Goal: Transaction & Acquisition: Purchase product/service

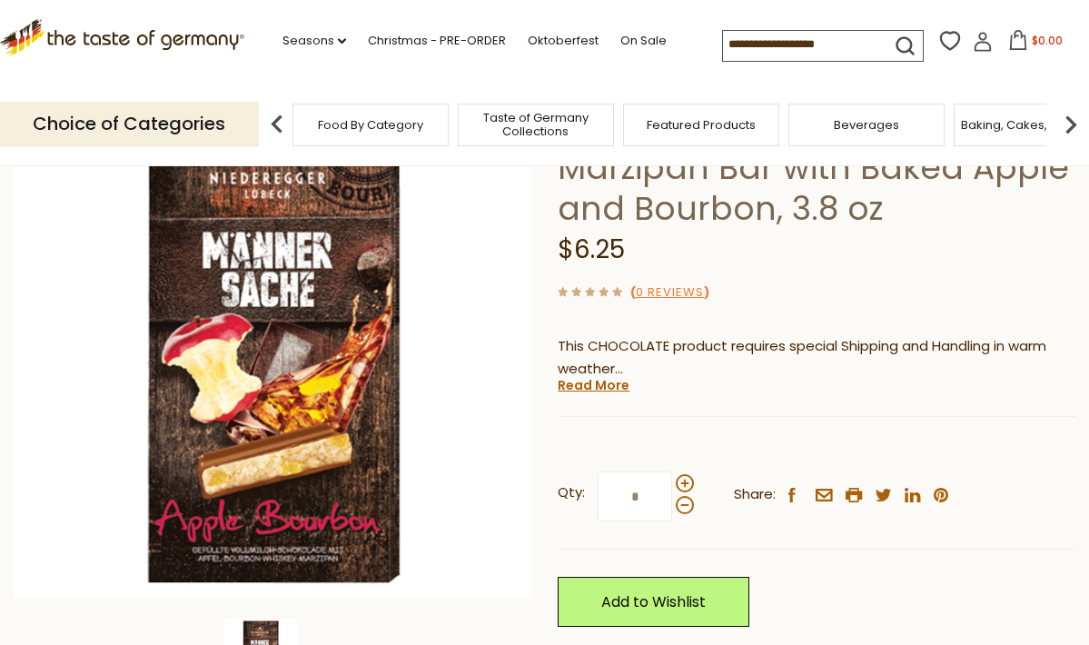
scroll to position [194, 0]
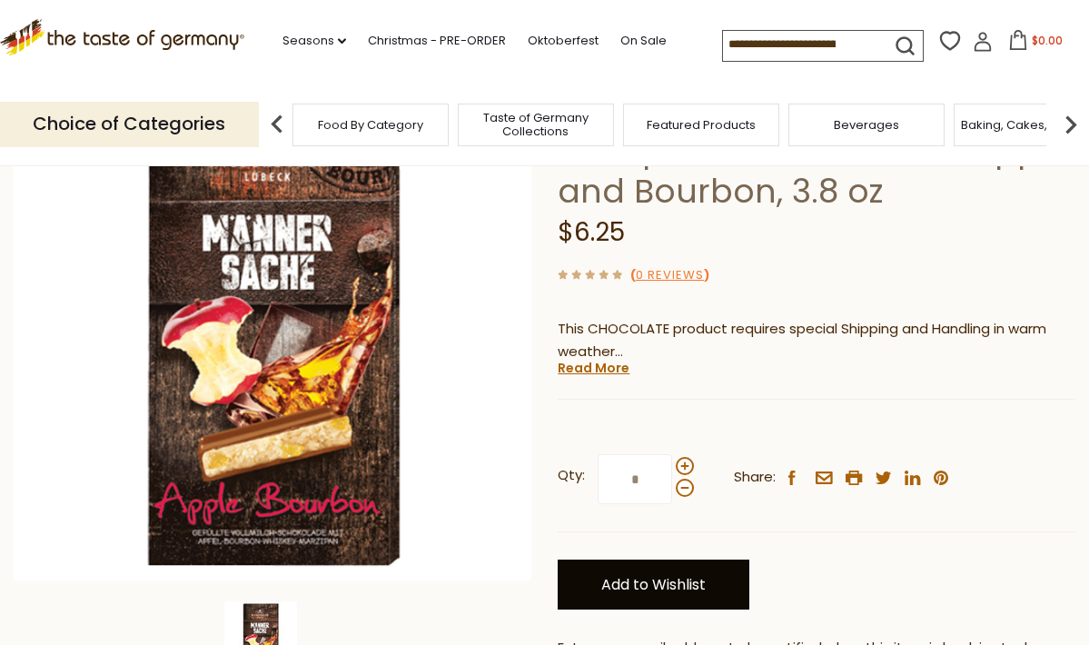
click at [611, 559] on link "Add to Wishlist" at bounding box center [654, 584] width 192 height 50
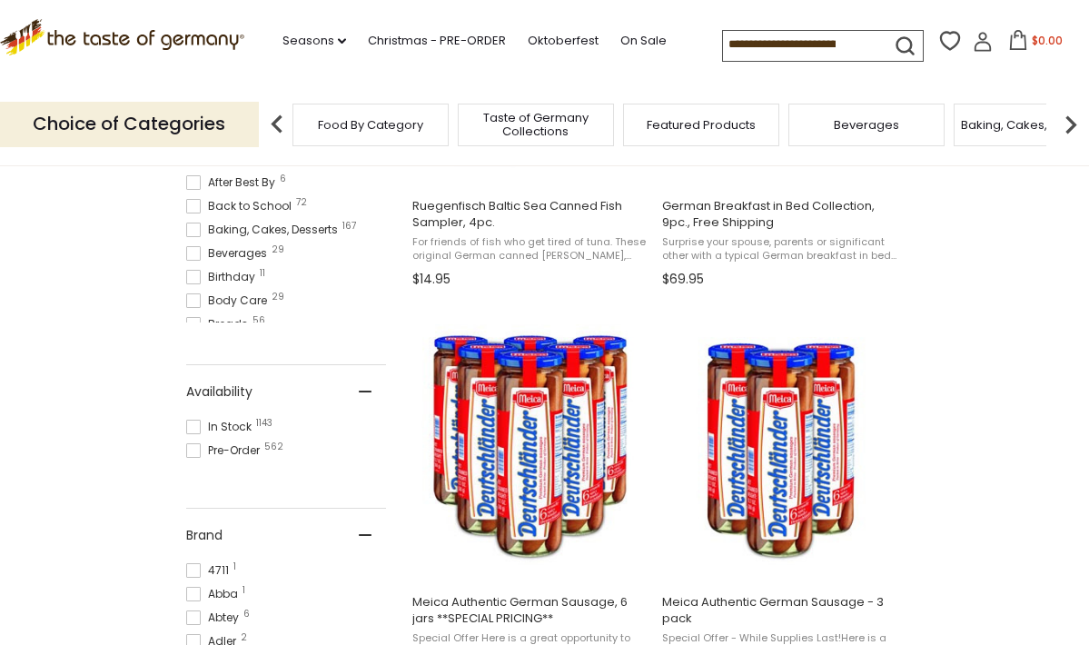
scroll to position [202, 0]
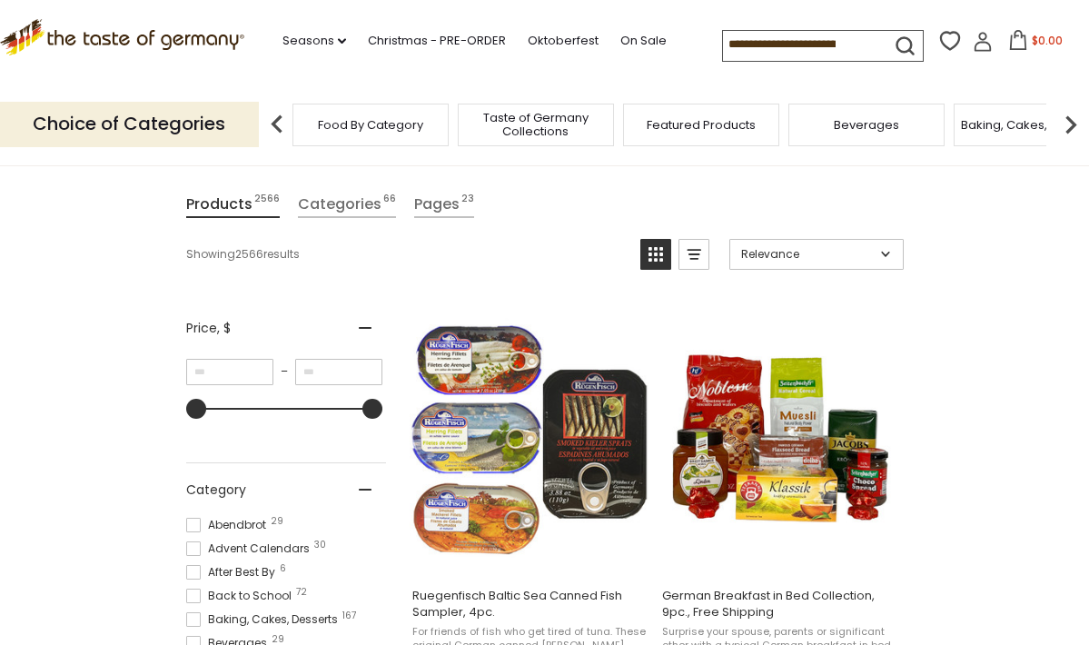
click at [397, 108] on div "Food By Category" at bounding box center [370, 125] width 156 height 43
click at [395, 122] on span "Food By Category" at bounding box center [370, 125] width 105 height 14
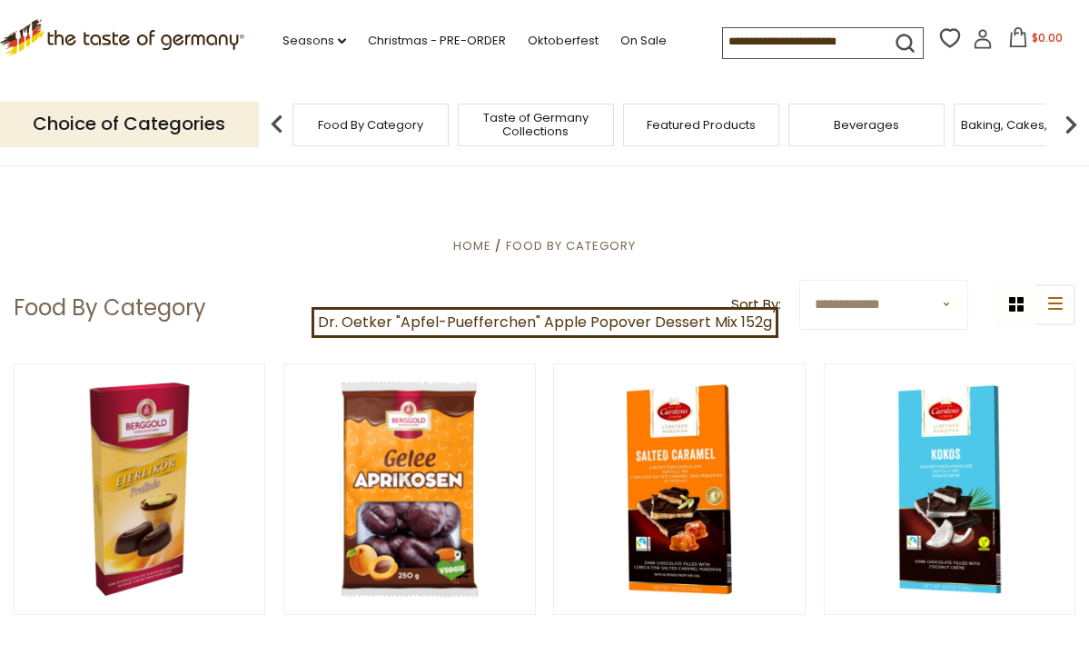
click at [1008, 38] on icon at bounding box center [1018, 37] width 20 height 20
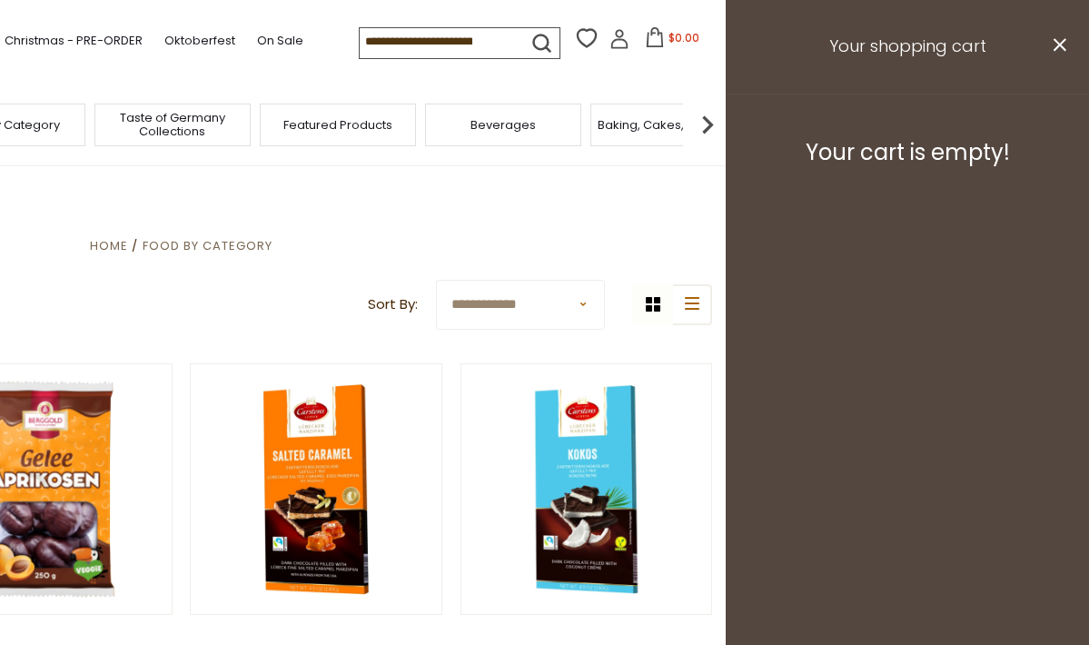
click at [1046, 33] on h3 "Your shopping cart" at bounding box center [907, 47] width 363 height 94
click at [1052, 43] on header "Your shopping cart close" at bounding box center [907, 47] width 363 height 94
click at [1053, 42] on icon "close" at bounding box center [1060, 45] width 14 height 14
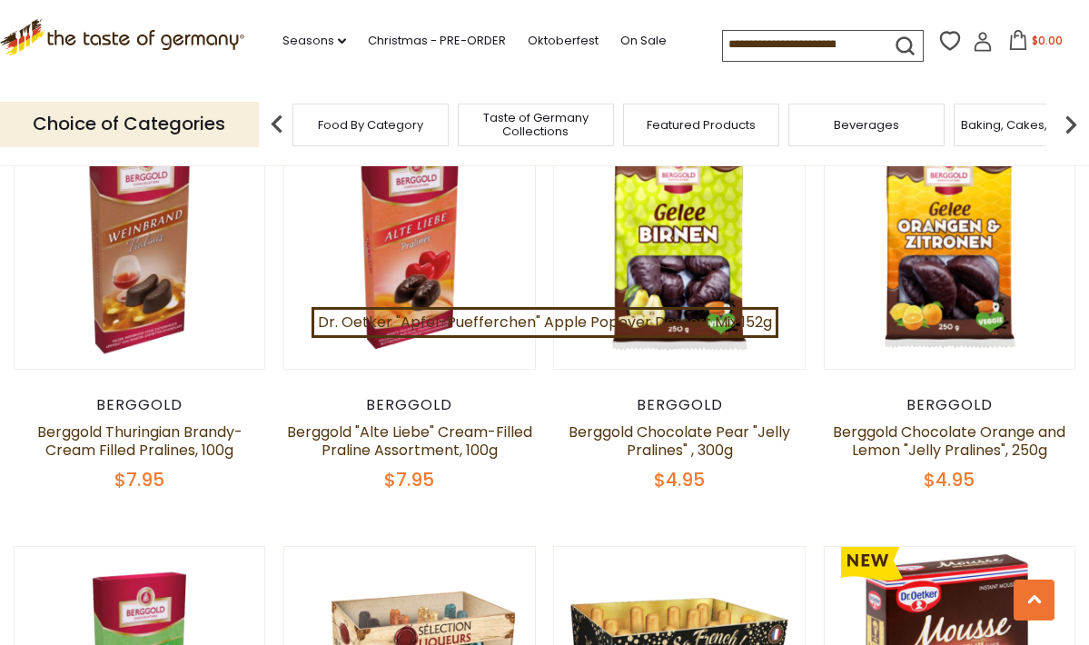
scroll to position [490, 0]
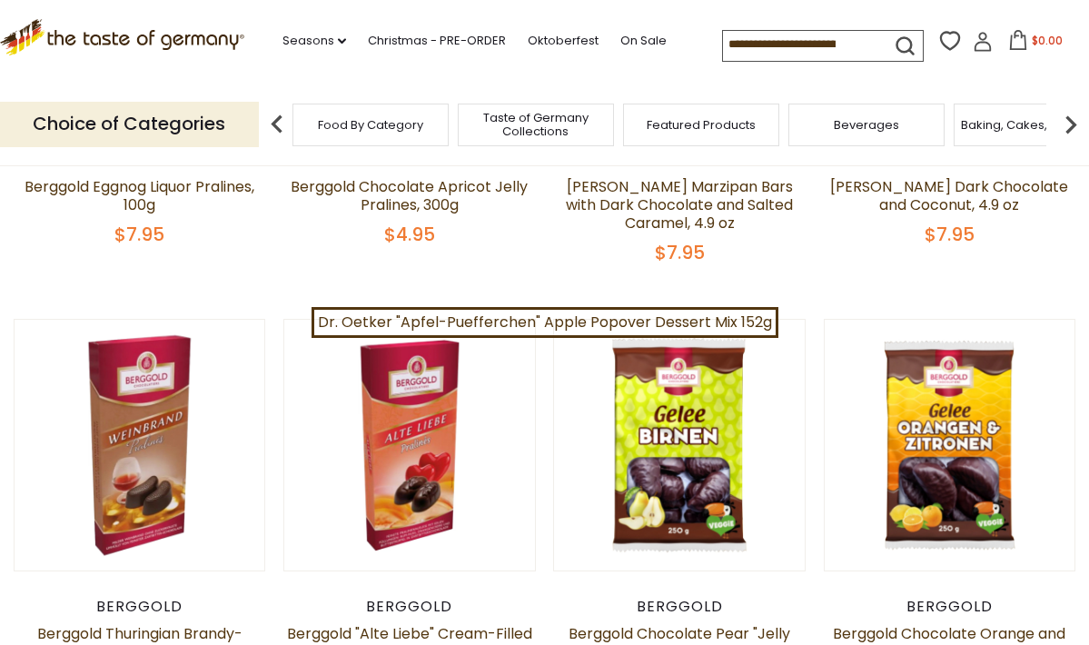
click at [398, 124] on span "Food By Category" at bounding box center [370, 125] width 105 height 14
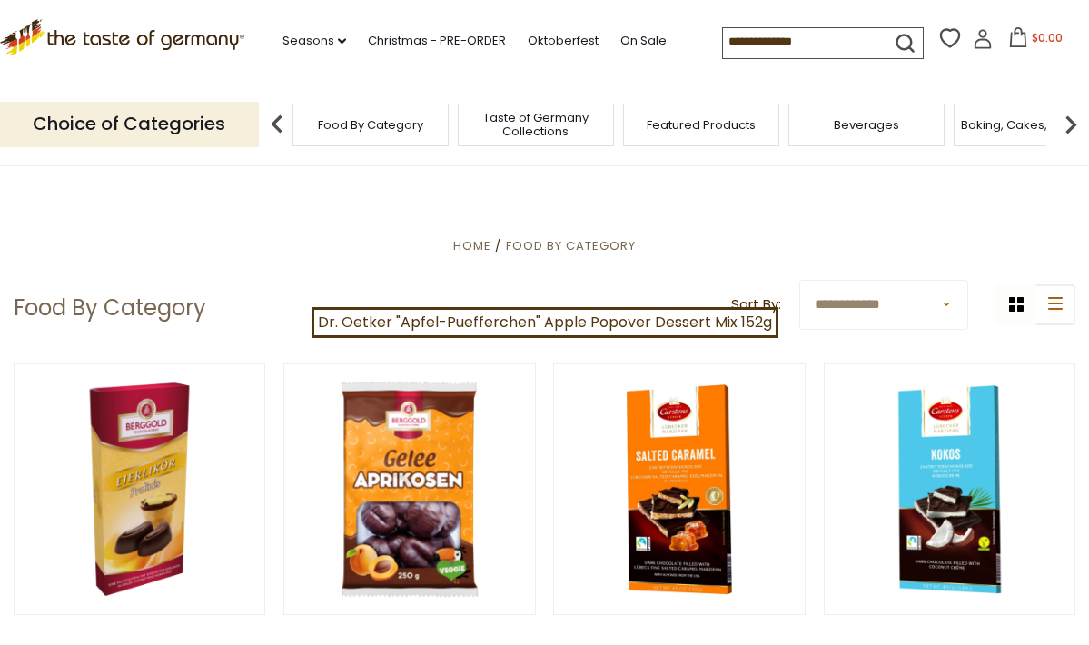
click at [282, 119] on img at bounding box center [277, 124] width 36 height 36
click at [267, 116] on img at bounding box center [277, 124] width 36 height 36
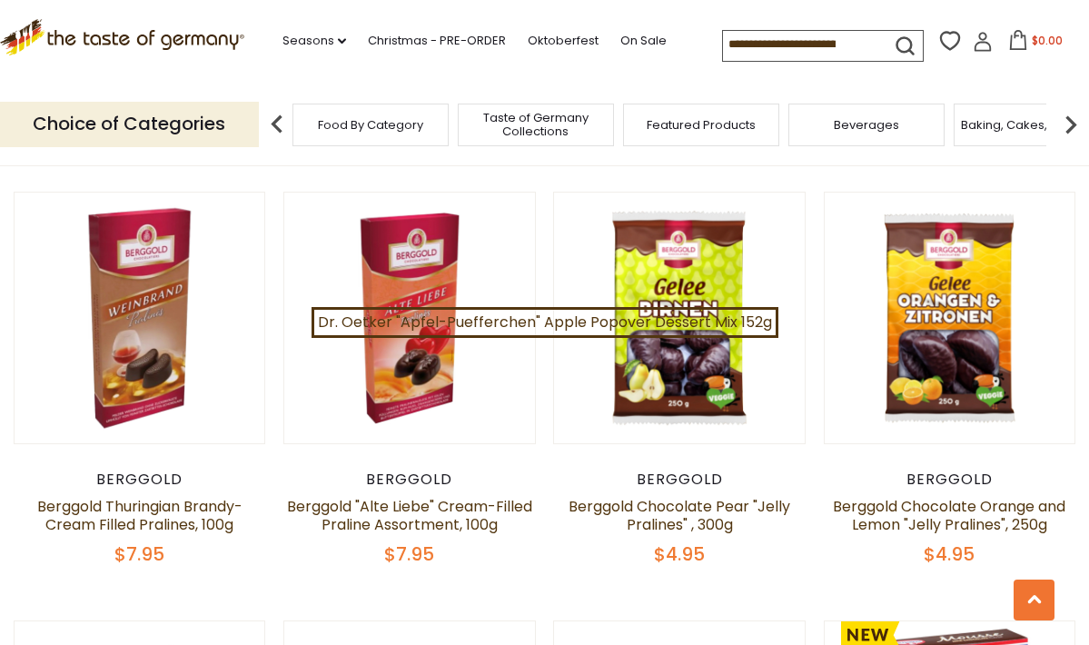
scroll to position [1183, 0]
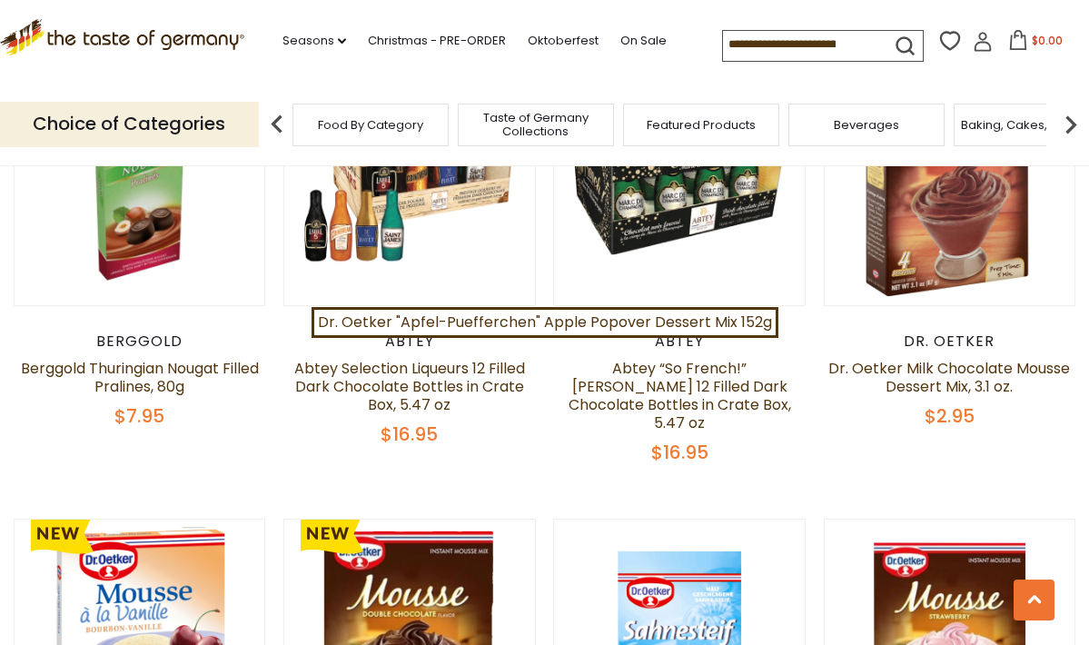
click at [788, 32] on input at bounding box center [799, 43] width 153 height 25
type input "*****"
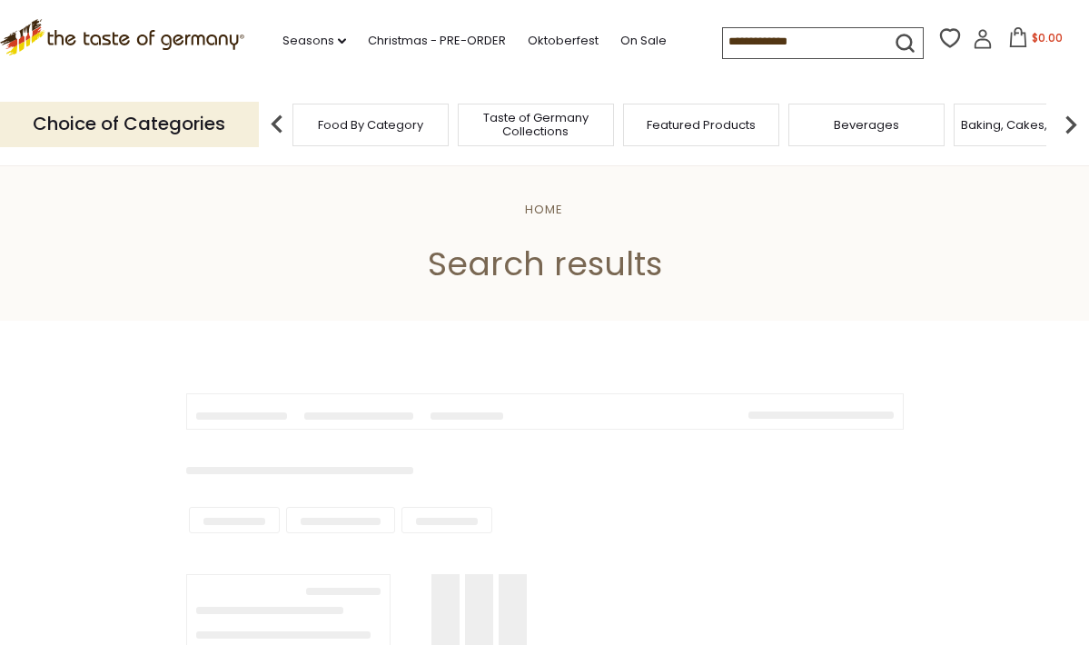
type input "*****"
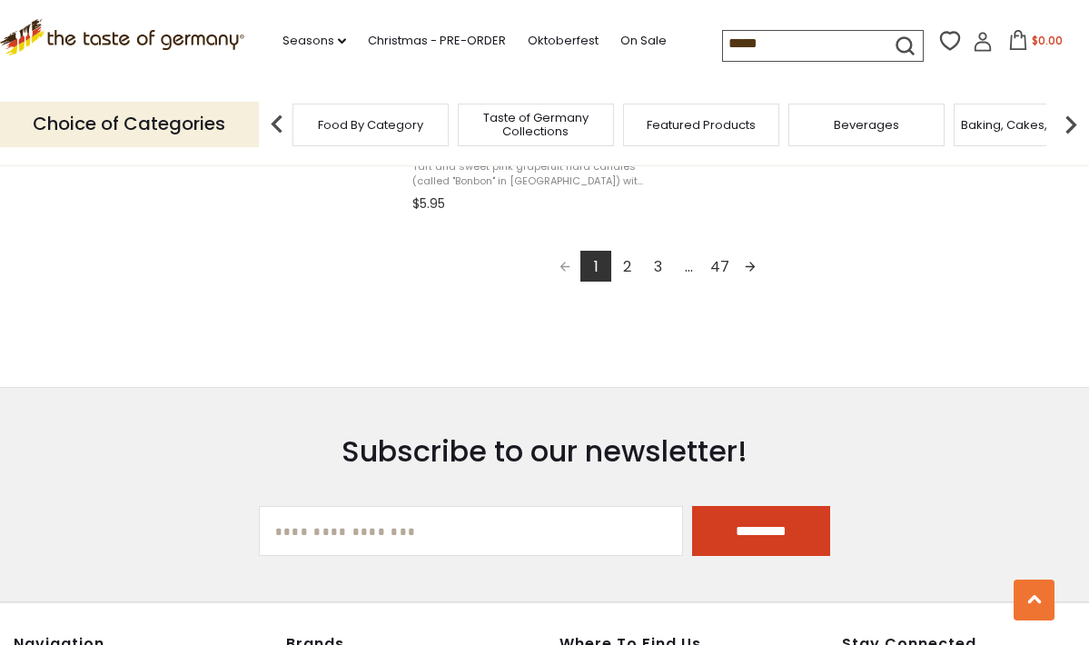
scroll to position [3443, 0]
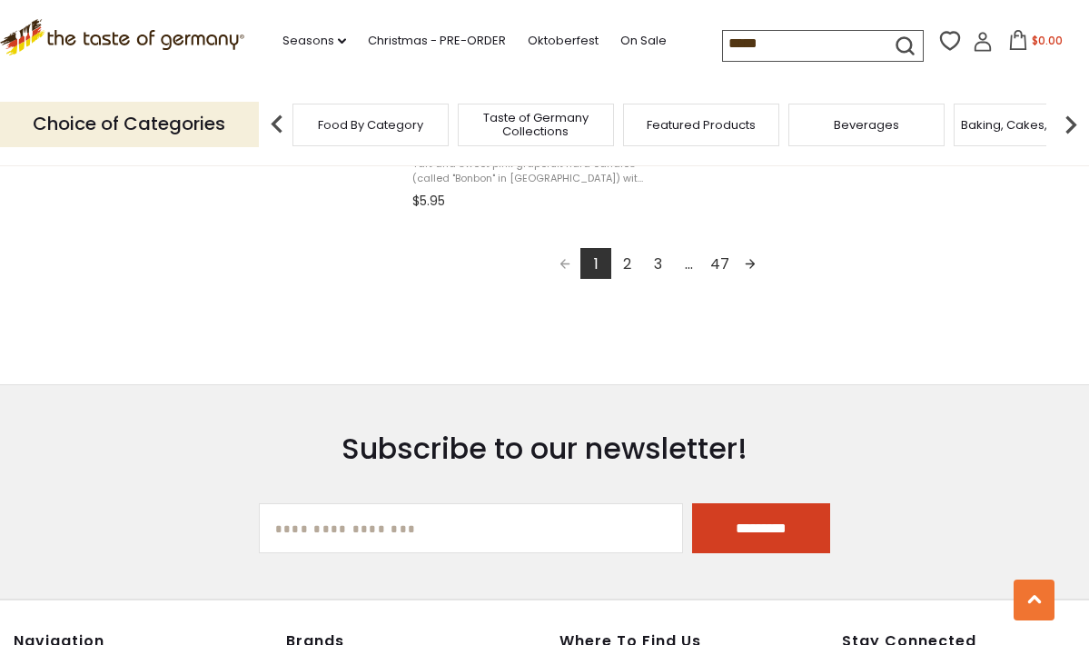
click at [622, 248] on link "2" at bounding box center [626, 263] width 31 height 31
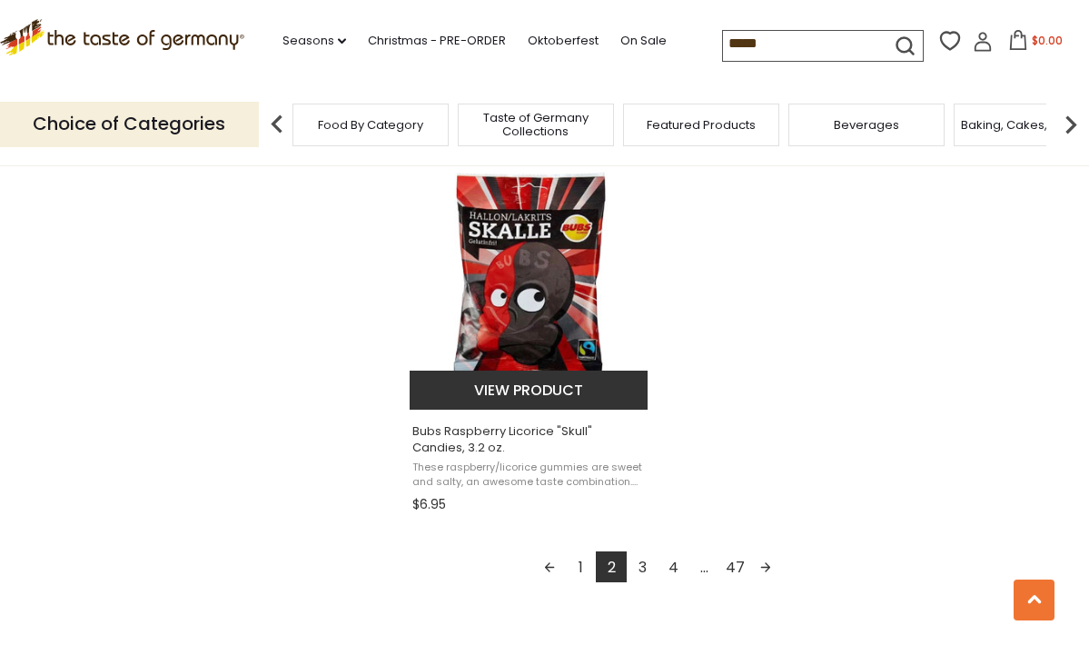
scroll to position [3219, 0]
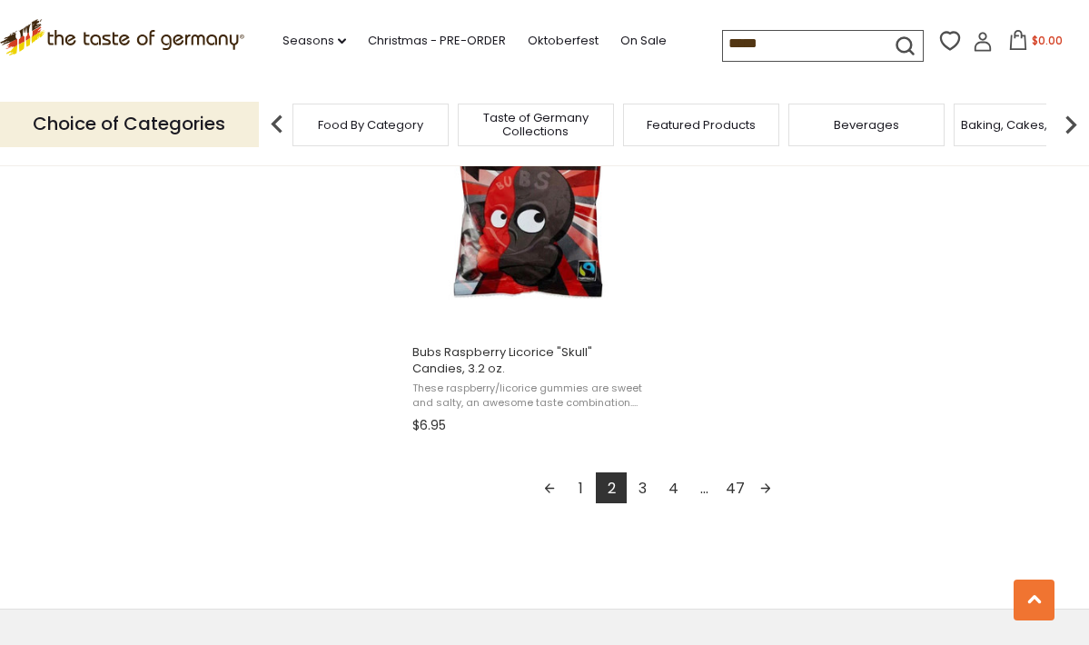
click at [638, 482] on link "3" at bounding box center [642, 487] width 31 height 31
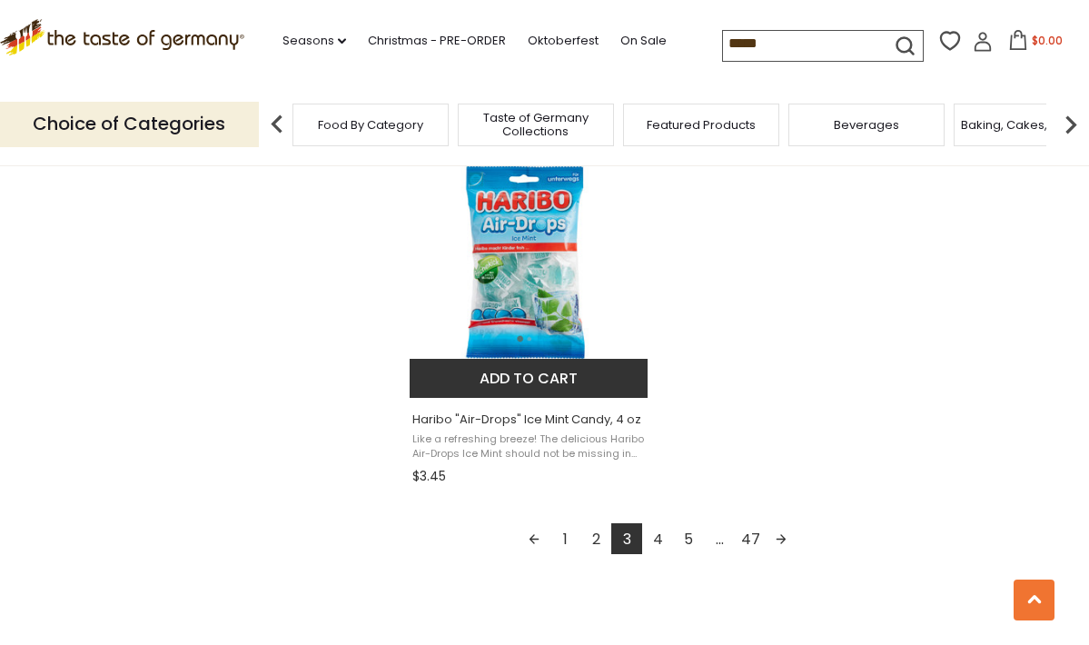
scroll to position [3285, 0]
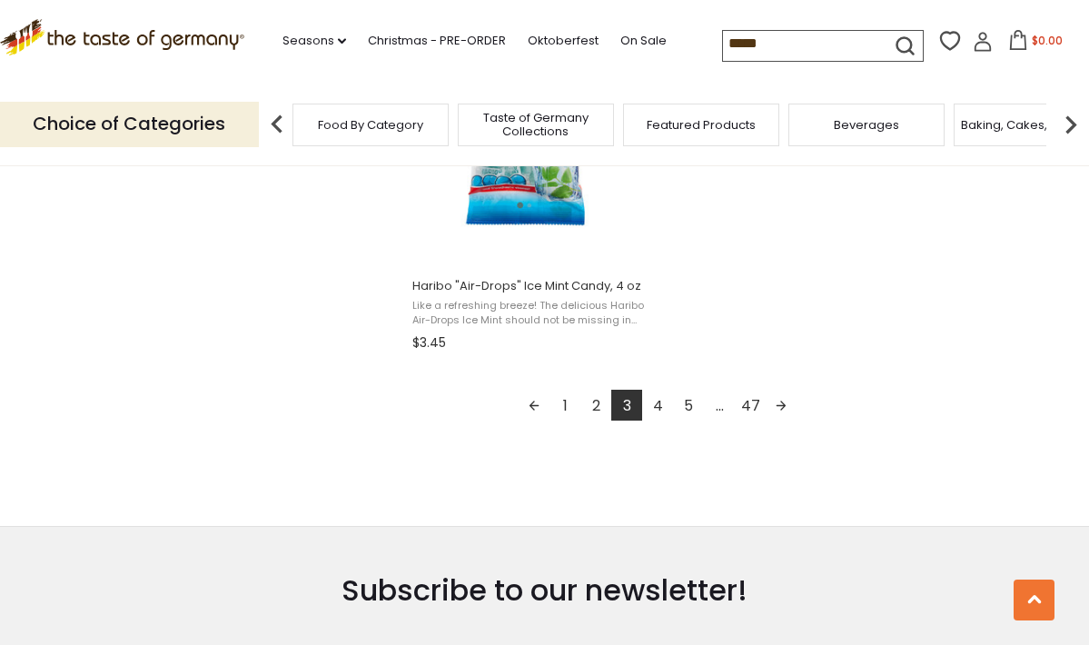
click at [656, 392] on link "4" at bounding box center [657, 405] width 31 height 31
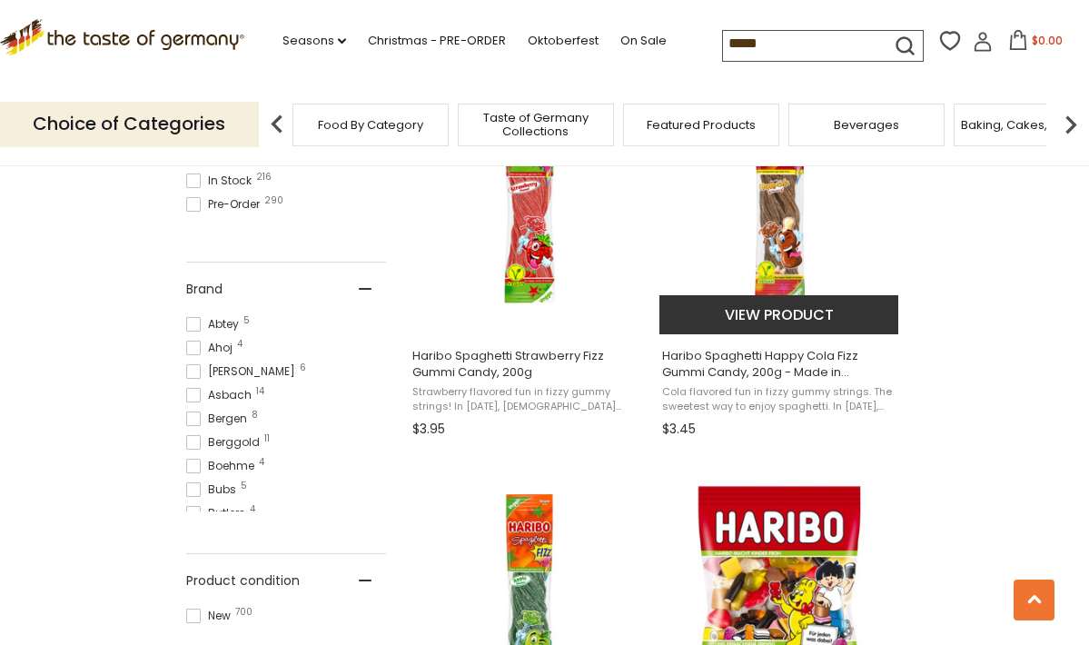
scroll to position [837, 0]
click at [770, 304] on button "View product" at bounding box center [778, 314] width 239 height 39
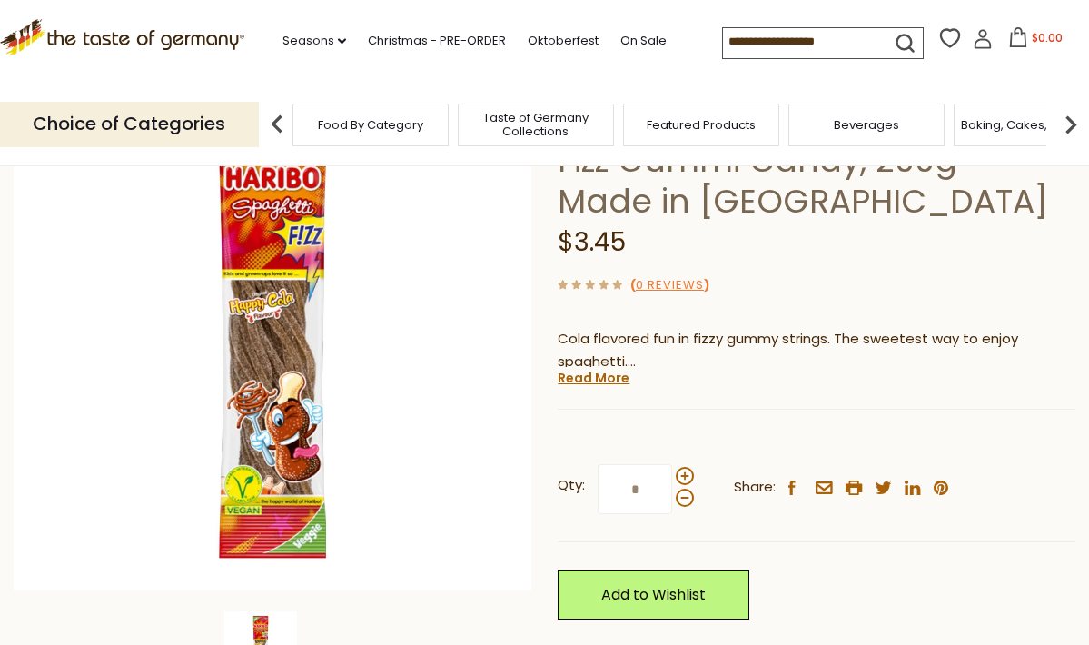
scroll to position [219, 0]
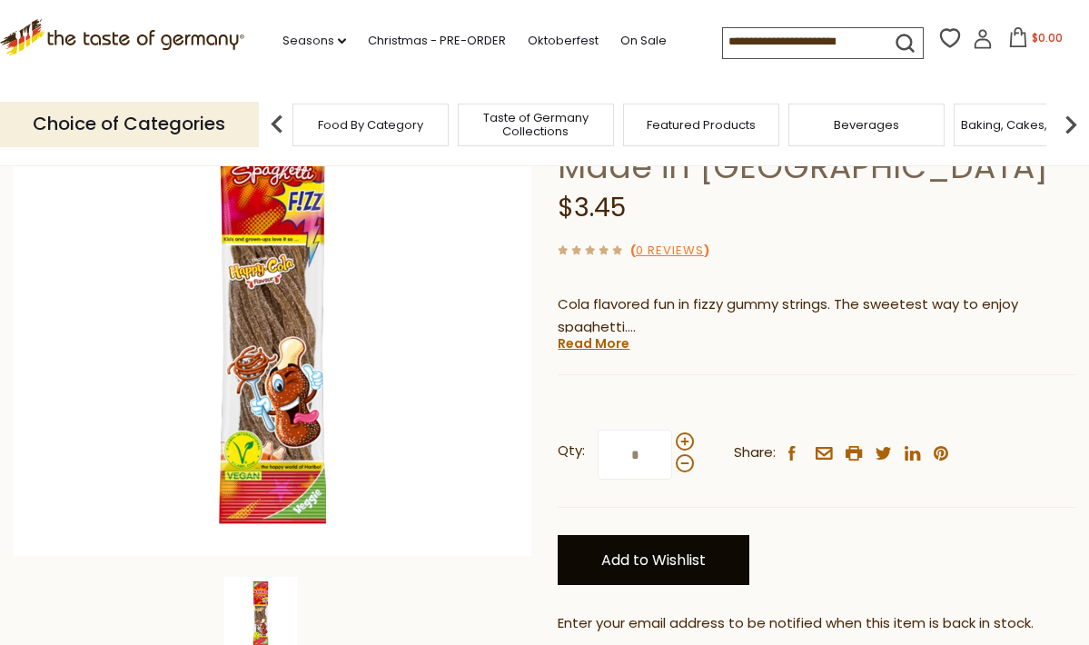
click at [611, 550] on link "Add to Wishlist" at bounding box center [654, 560] width 192 height 50
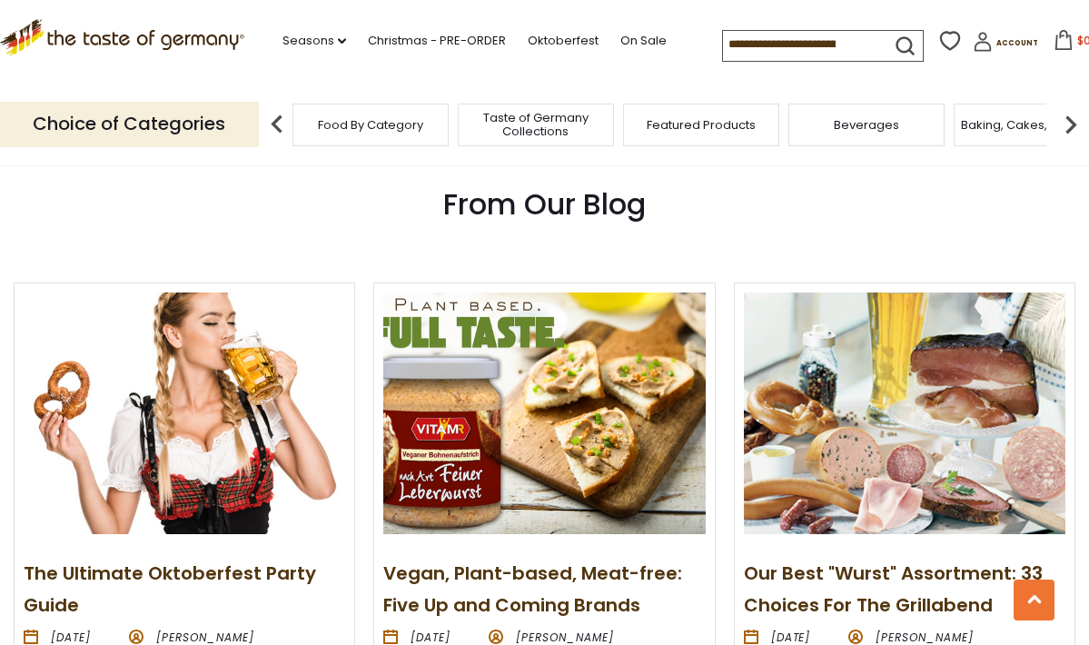
scroll to position [1869, 0]
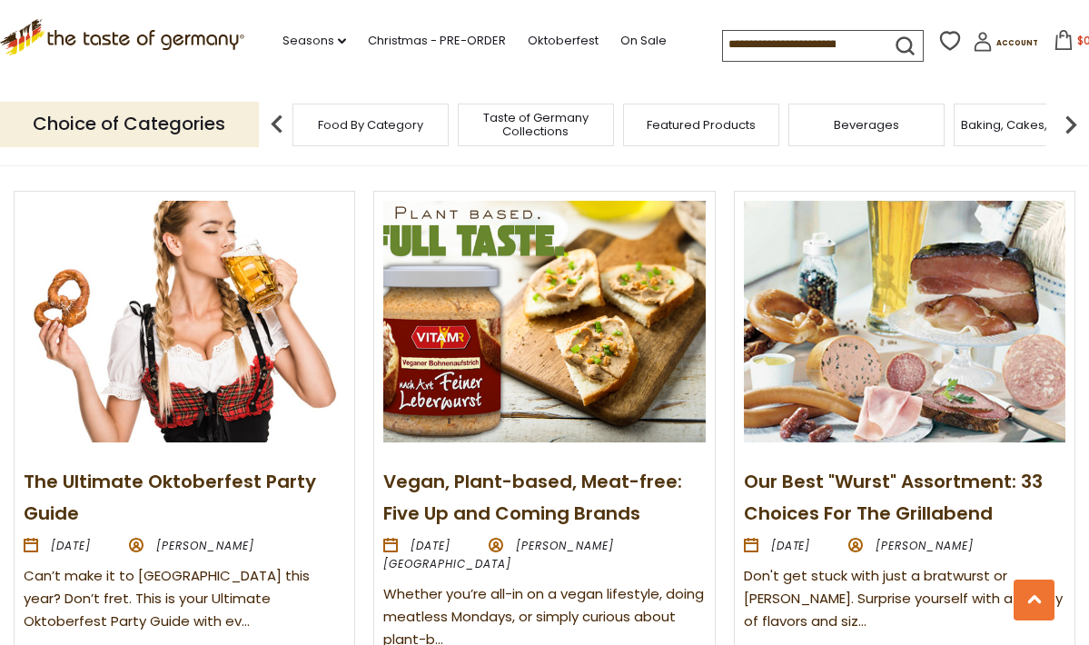
click at [723, 38] on input at bounding box center [799, 43] width 153 height 25
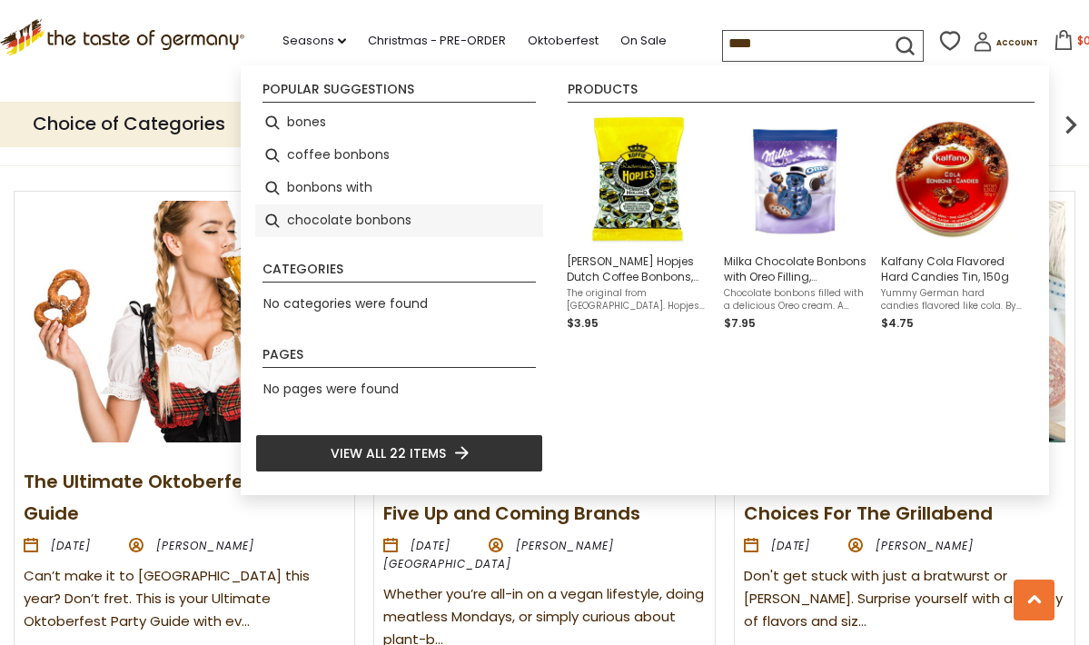
click at [427, 205] on li "chocolate bonbons" at bounding box center [399, 220] width 288 height 33
type input "**********"
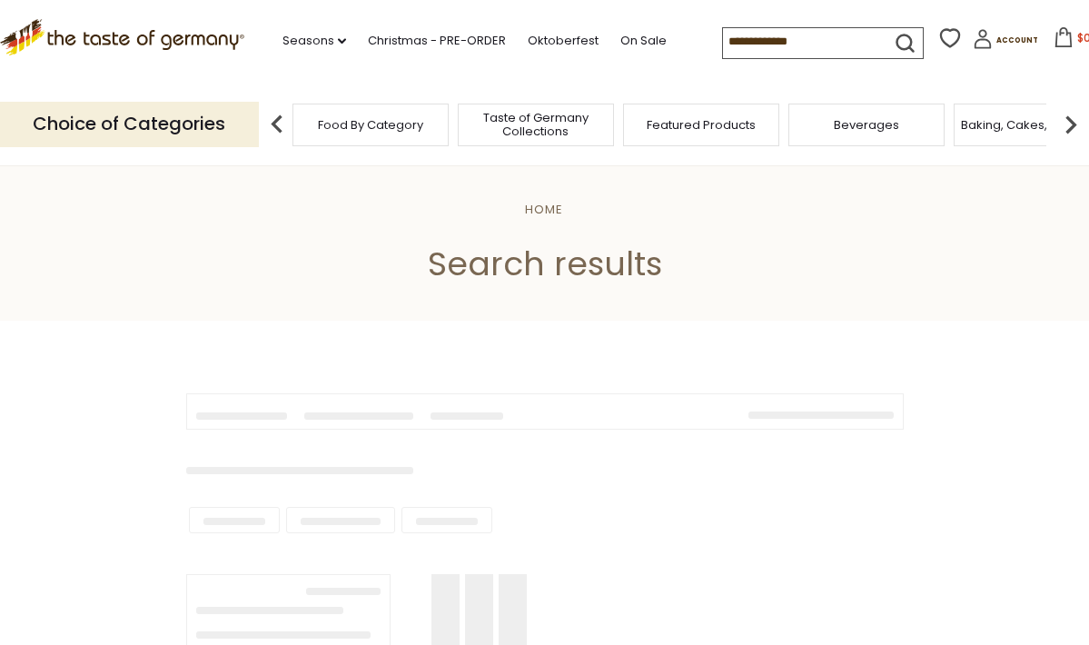
type input "**********"
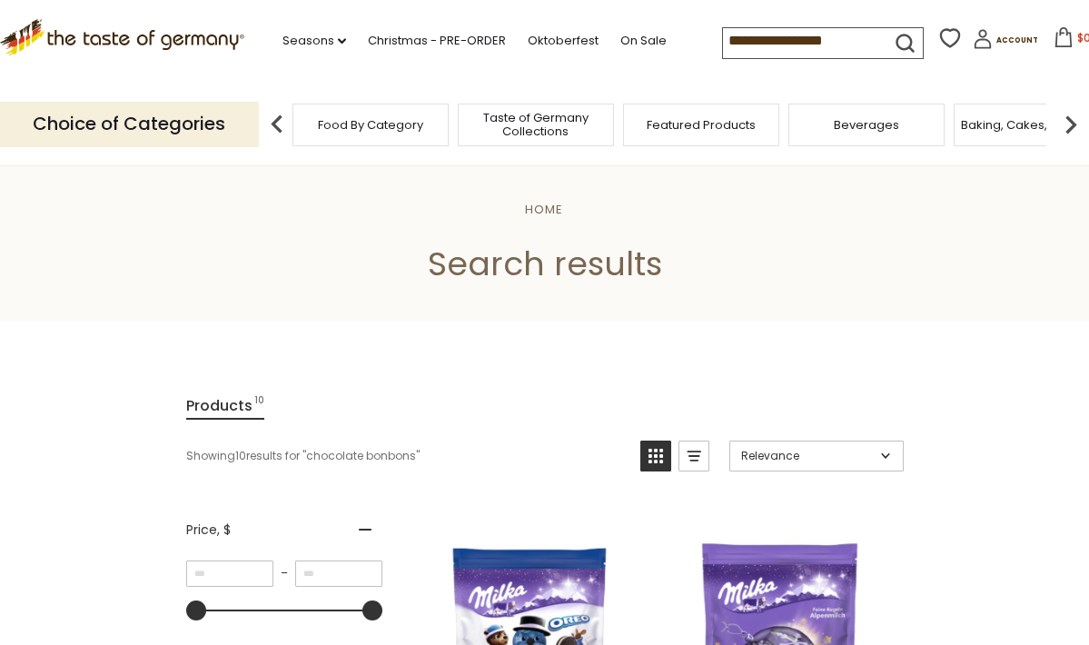
click at [727, 49] on input "**********" at bounding box center [799, 40] width 153 height 25
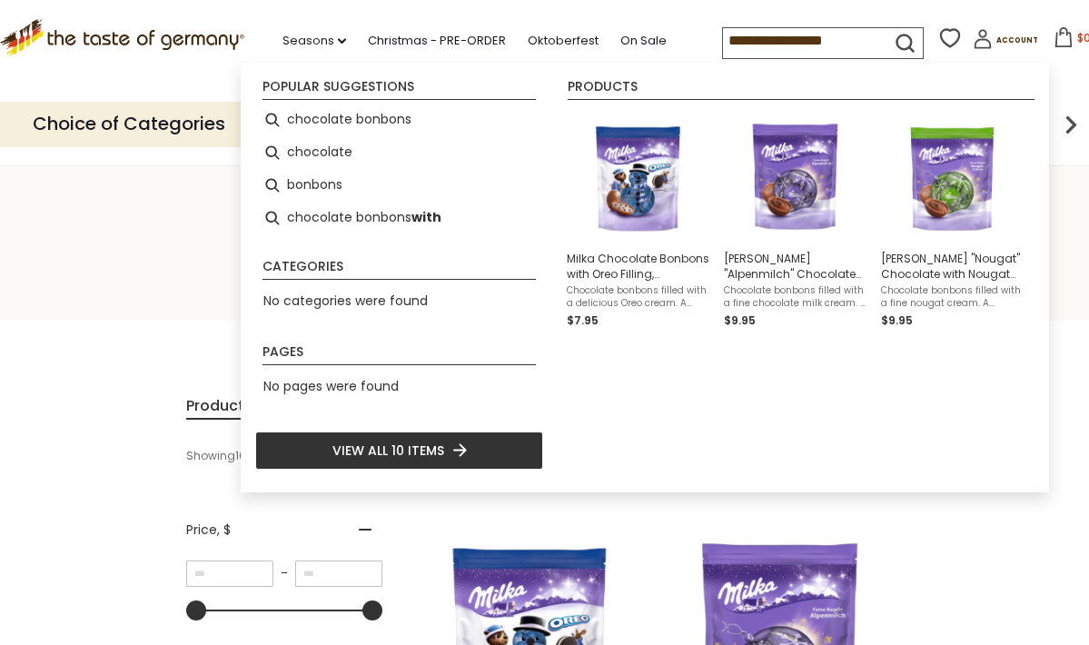
drag, startPoint x: 828, startPoint y: 37, endPoint x: 630, endPoint y: 45, distance: 198.2
click at [631, 45] on div ".st0{fill:#EDD300;} .st1{fill:#D33E21;} .st0{fill:#EDD300;} .st1{fill:#D33E21;}…" at bounding box center [544, 42] width 1089 height 84
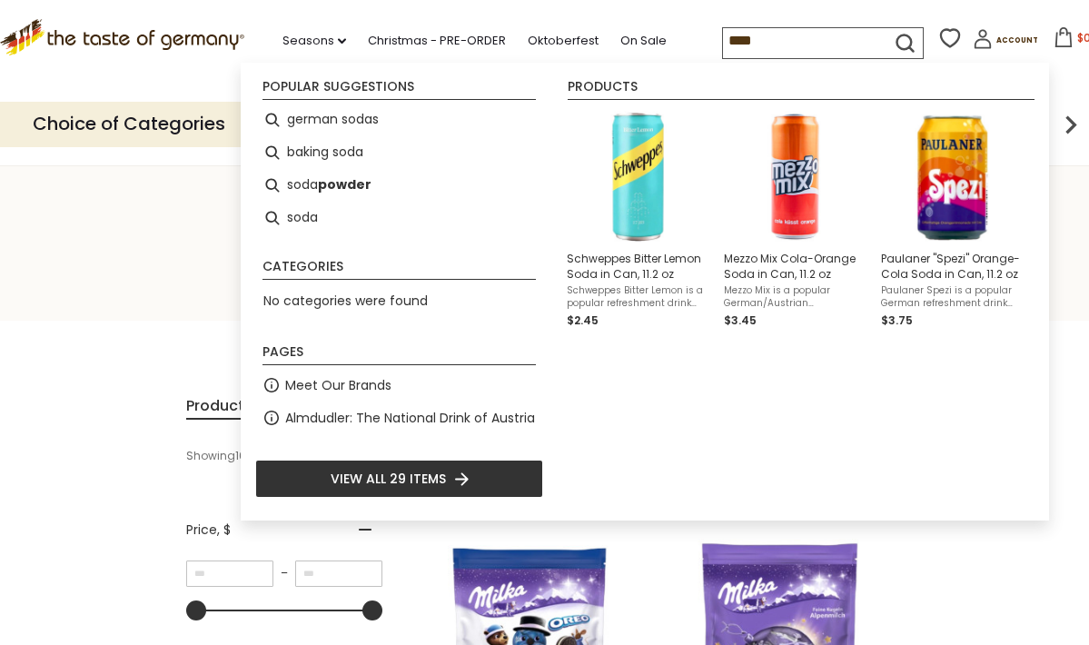
type input "****"
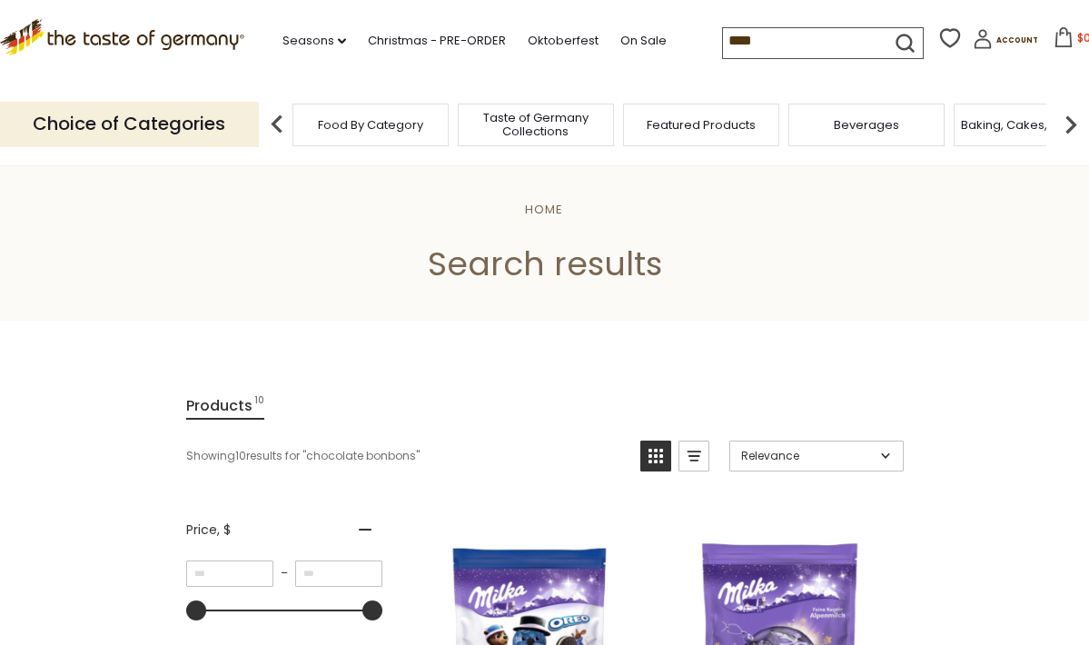
click at [1069, 94] on div "Choice of Categories Food By Category Taste of Germany Collections Featured Pro…" at bounding box center [544, 124] width 1089 height 81
click at [996, 36] on span "Account" at bounding box center [1017, 40] width 42 height 10
click at [925, 0] on div ".st0{fill:#EDD300;} .st1{fill:#D33E21;} .st0{fill:#EDD300;} .st1{fill:#D33E21;}…" at bounding box center [544, 42] width 1089 height 84
